Goal: Task Accomplishment & Management: Manage account settings

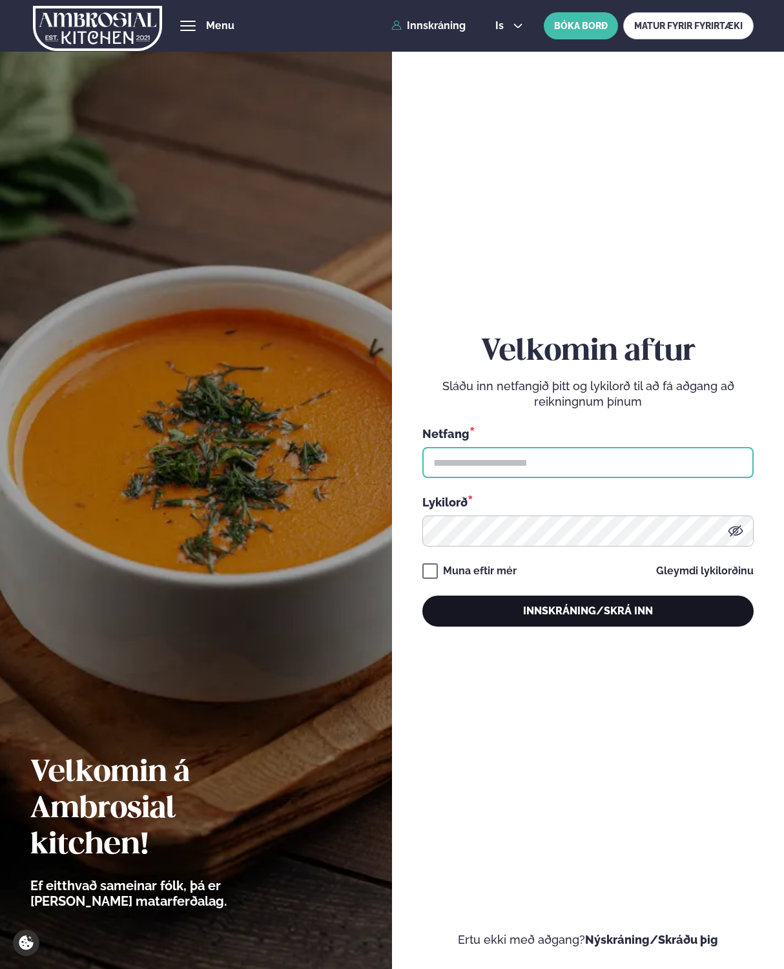
type input "**********"
click at [566, 607] on button "Innskráning/Skrá inn" at bounding box center [588, 611] width 332 height 31
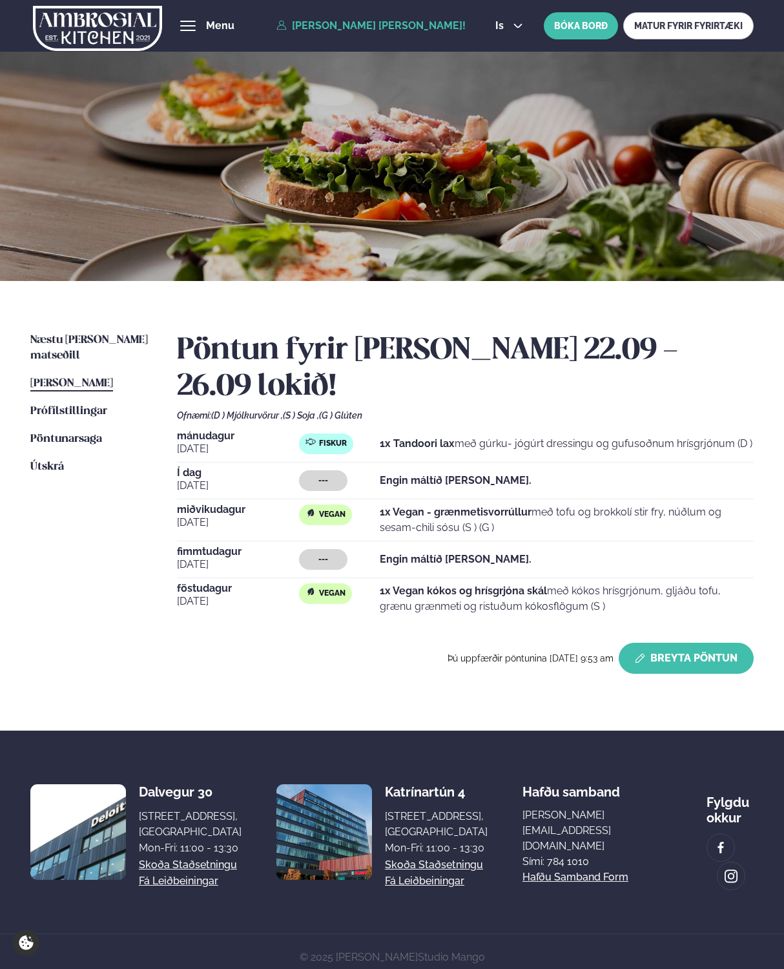
click at [672, 652] on button "Breyta Pöntun" at bounding box center [686, 658] width 135 height 31
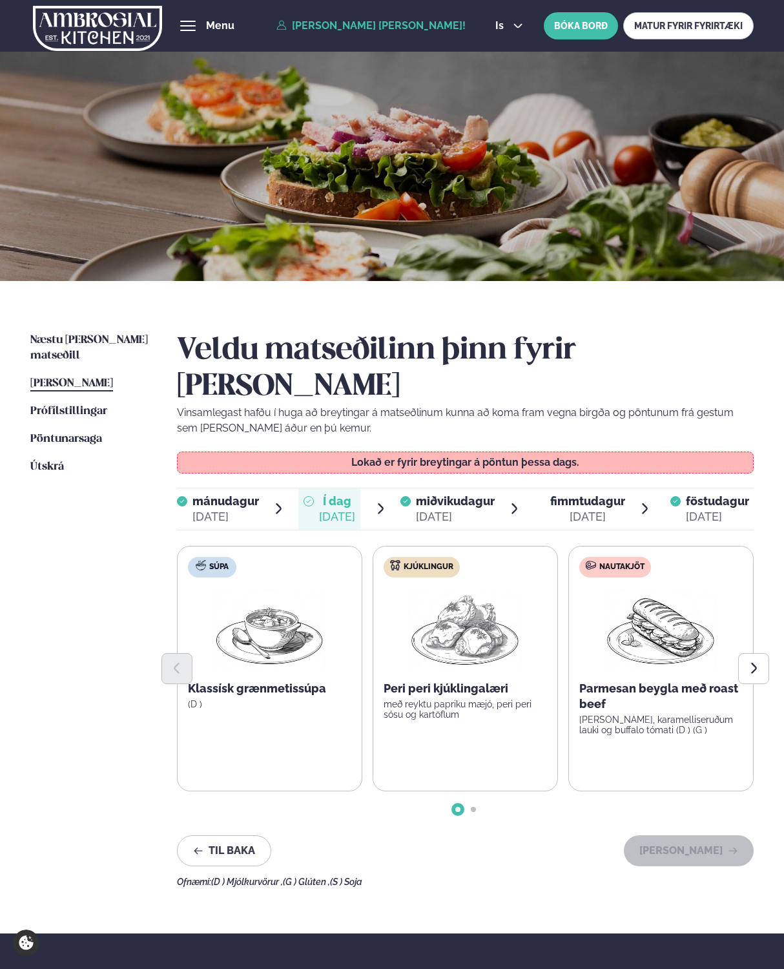
click at [773, 632] on div "Næstu [PERSON_NAME] matseðill Næsta vika [PERSON_NAME] matseðill [PERSON_NAME] …" at bounding box center [392, 607] width 784 height 652
click at [759, 661] on icon "Next slide" at bounding box center [754, 668] width 14 height 14
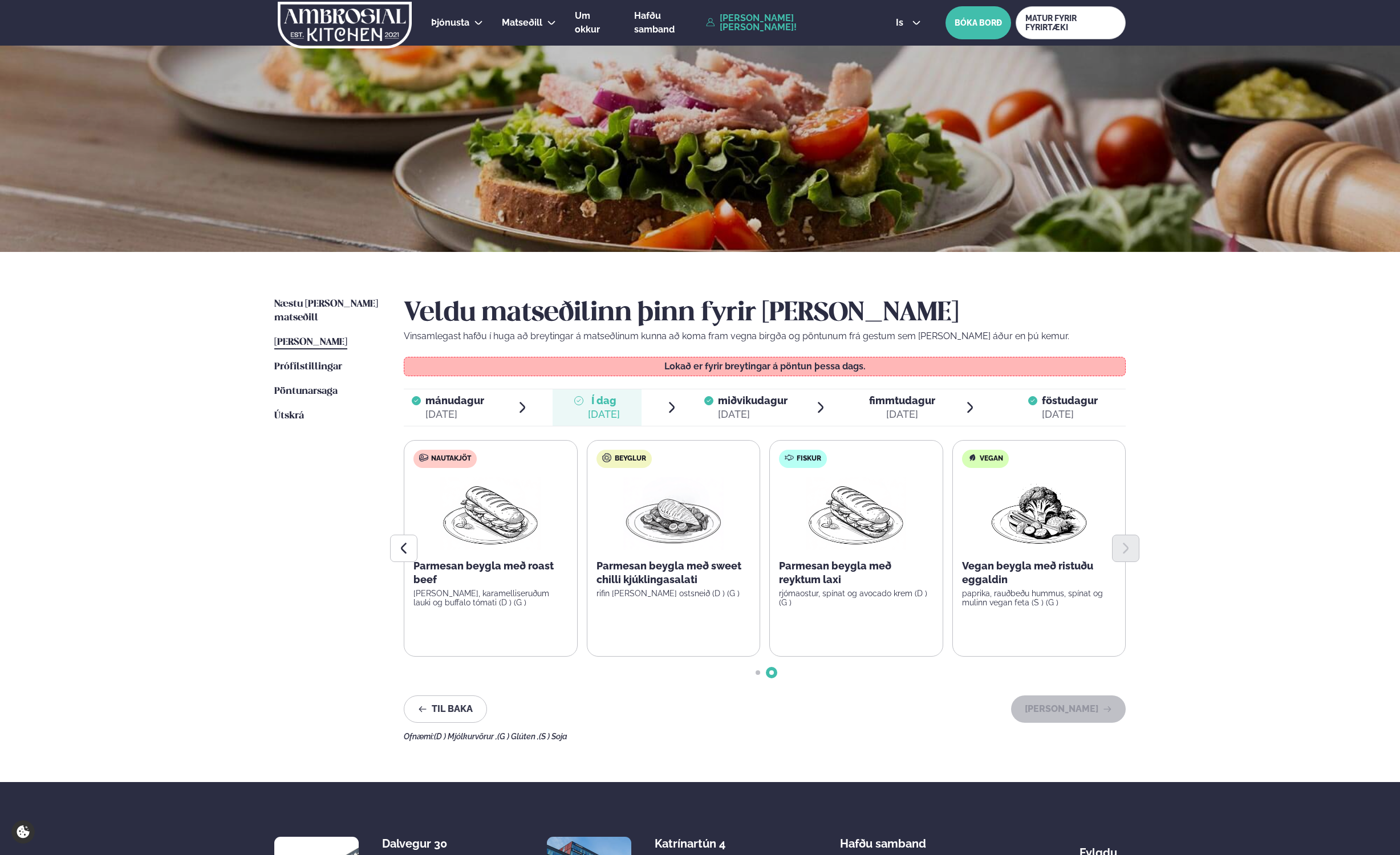
click at [692, 405] on span "miðvikudagur" at bounding box center [752, 401] width 70 height 12
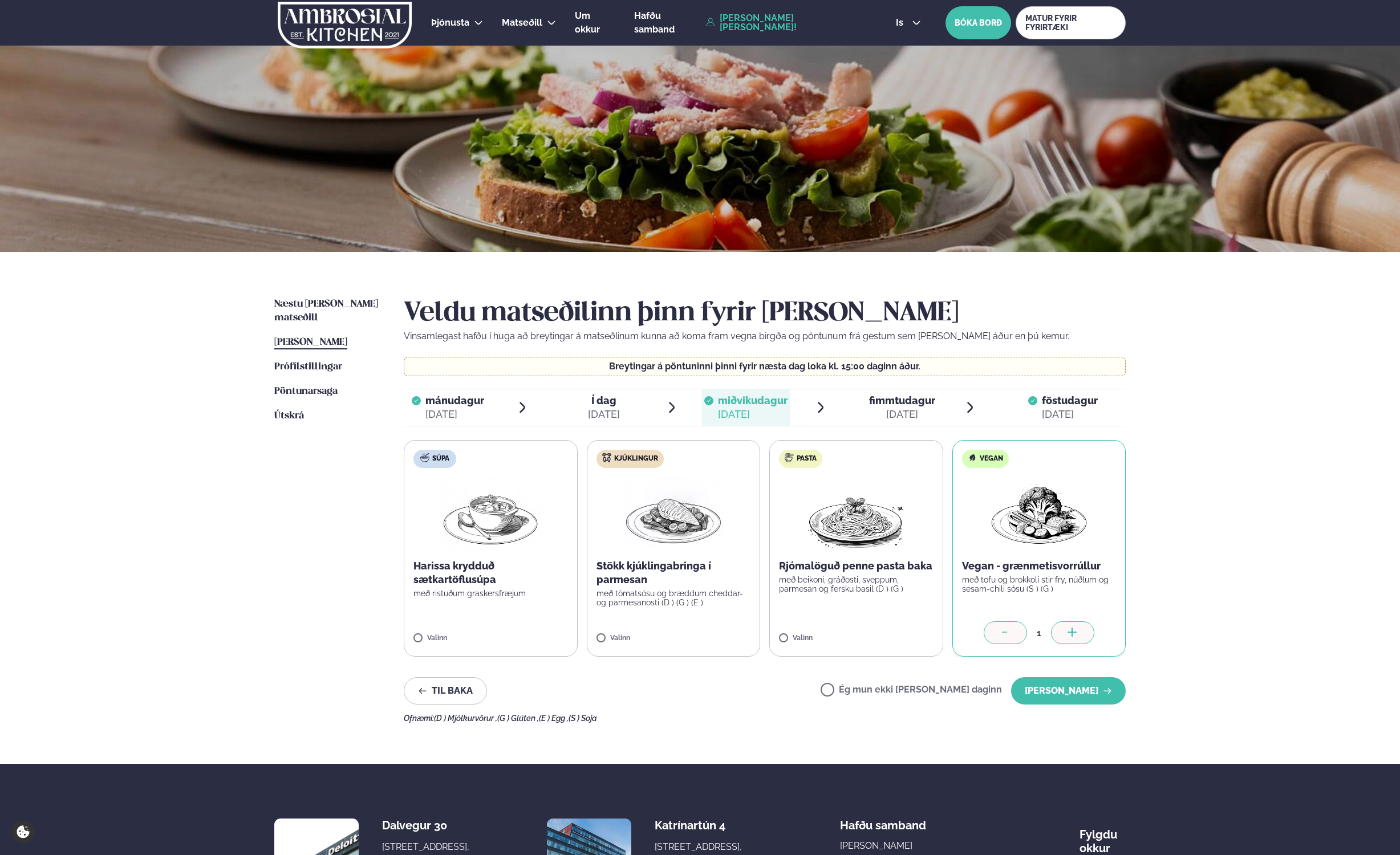
click at [692, 701] on div "Ég mun ekki [PERSON_NAME] daginn [PERSON_NAME]" at bounding box center [974, 690] width 305 height 27
click at [692, 690] on label "Ég mun ekki [PERSON_NAME] daginn" at bounding box center [911, 691] width 181 height 12
click at [692, 700] on button "[PERSON_NAME]" at bounding box center [1068, 690] width 115 height 27
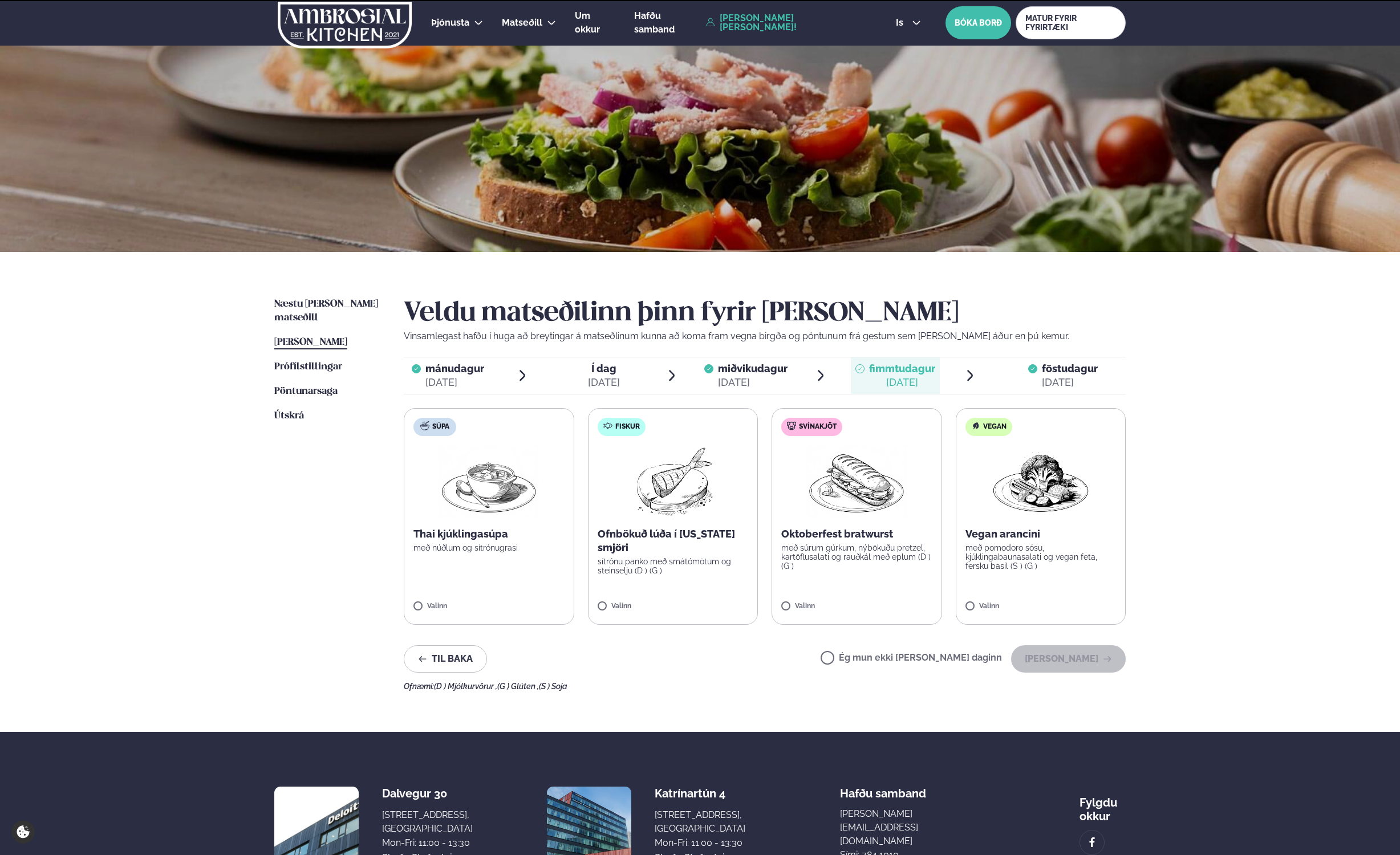
click at [692, 364] on span "föstudagur" at bounding box center [1069, 369] width 56 height 12
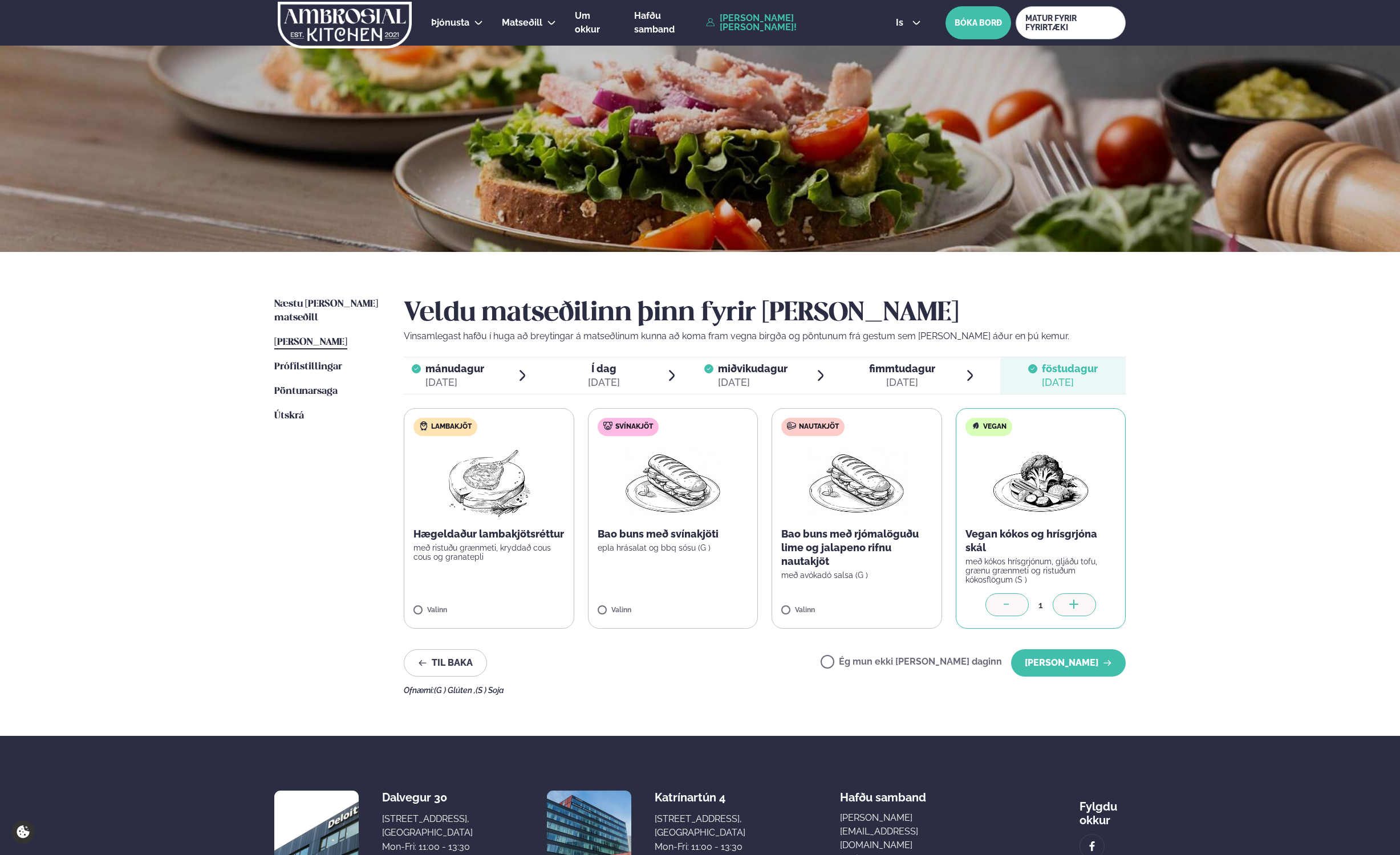
click at [692, 664] on label "Ég mun ekki [PERSON_NAME] daginn" at bounding box center [911, 664] width 181 height 12
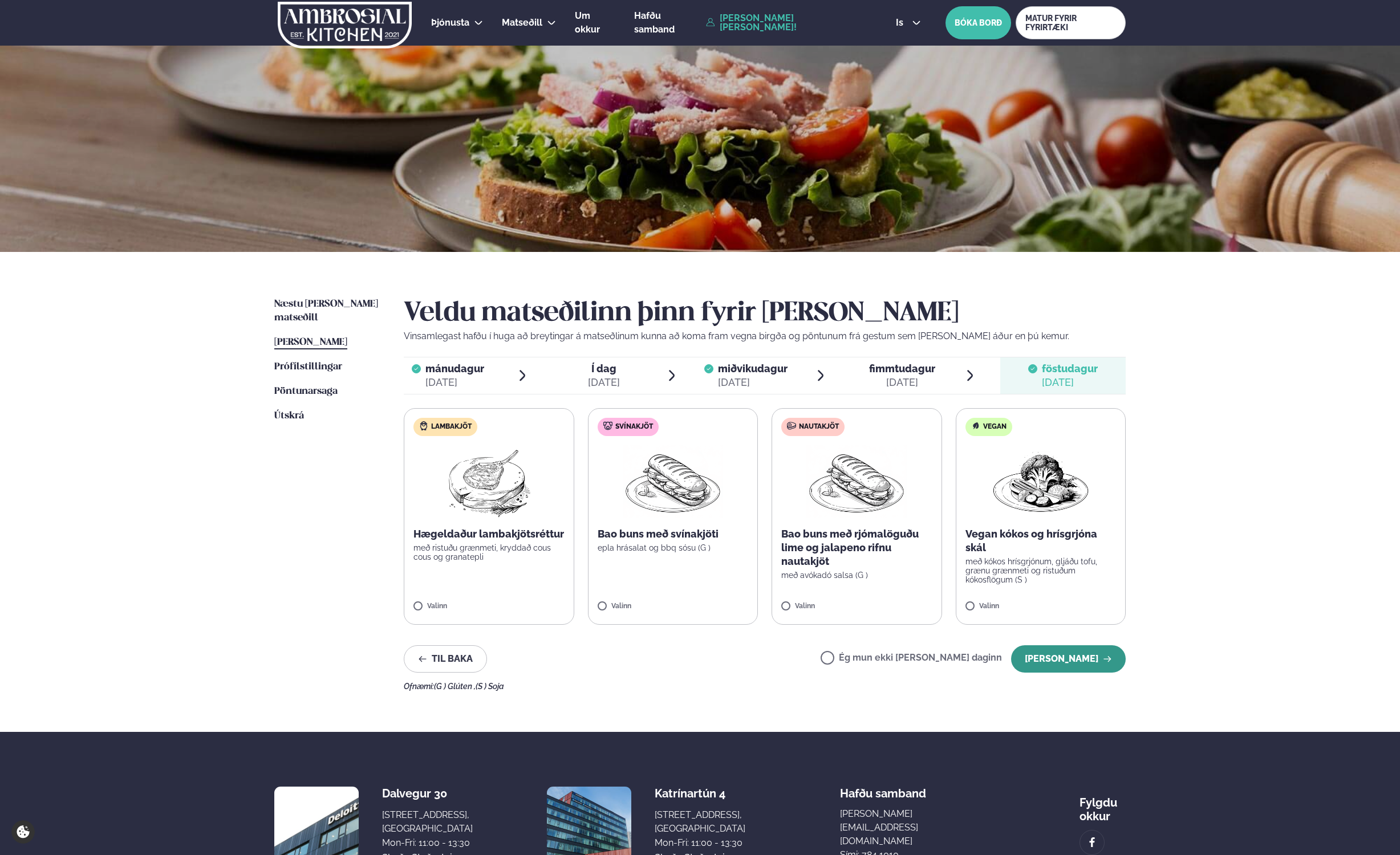
click at [692, 654] on button "[PERSON_NAME]" at bounding box center [1068, 658] width 115 height 27
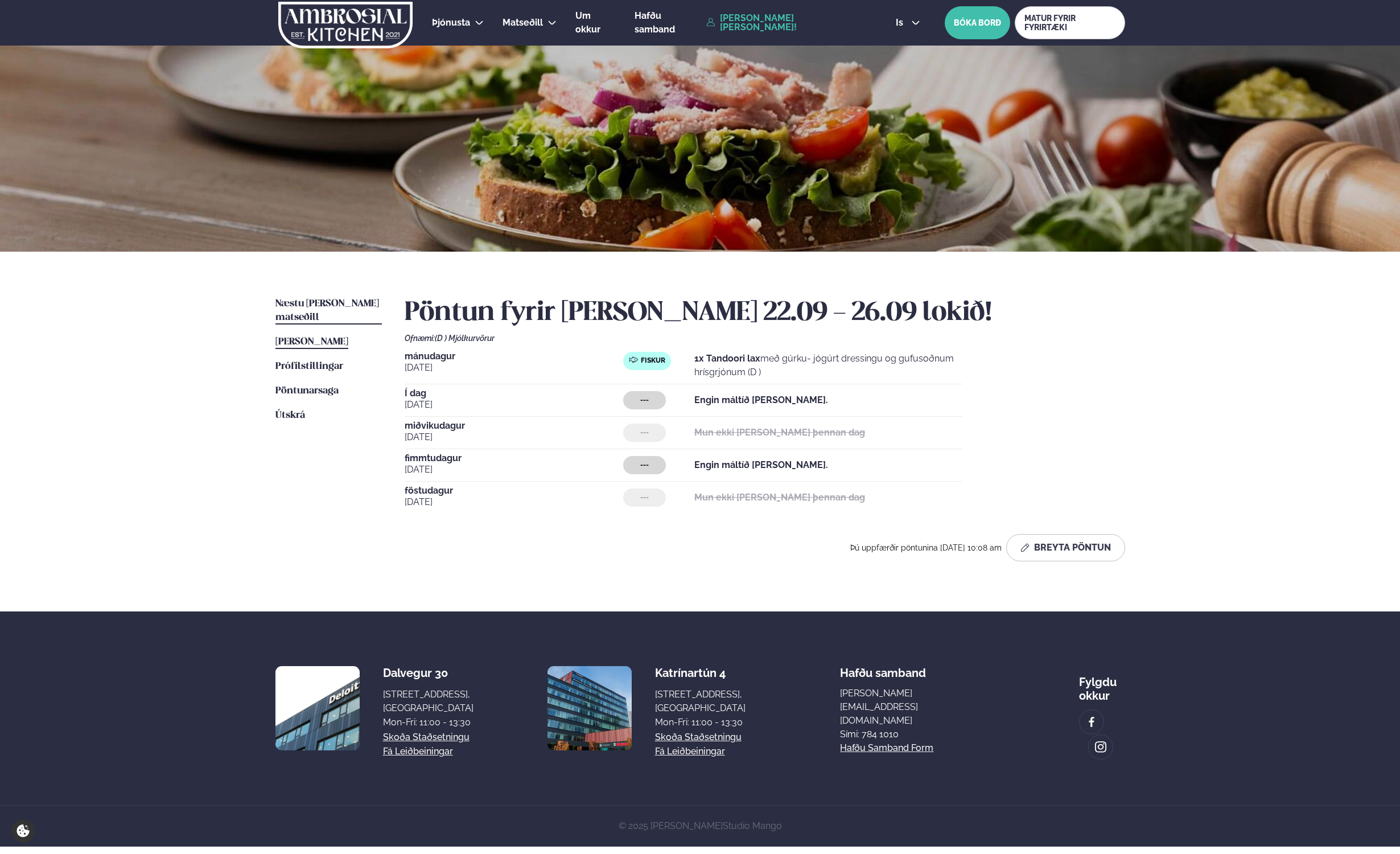
click at [316, 300] on span "Næstu [PERSON_NAME] matseðill" at bounding box center [328, 310] width 104 height 23
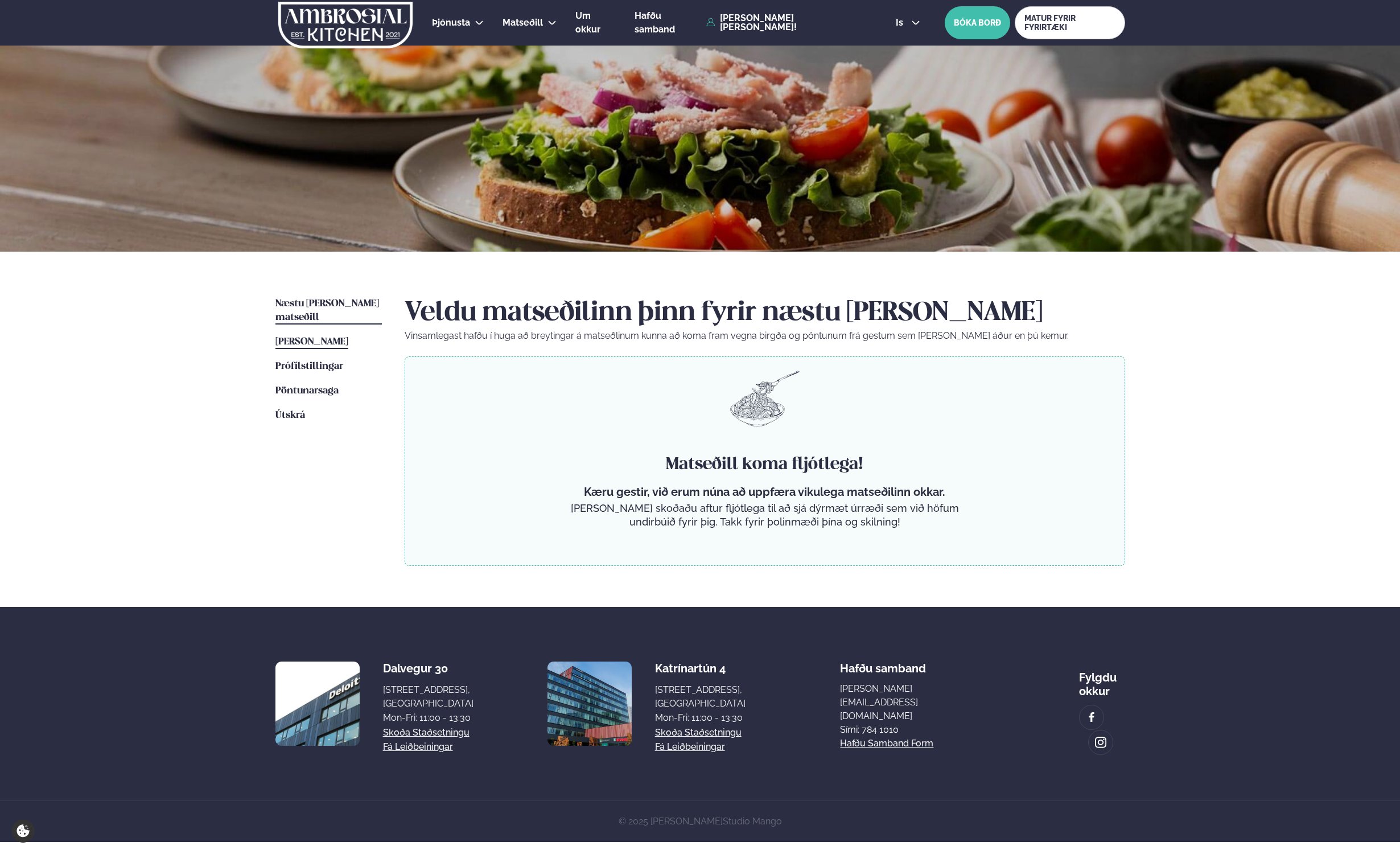
click at [340, 335] on link "[PERSON_NAME] matseðill [PERSON_NAME]" at bounding box center [312, 342] width 73 height 14
